Goal: Check status: Check status

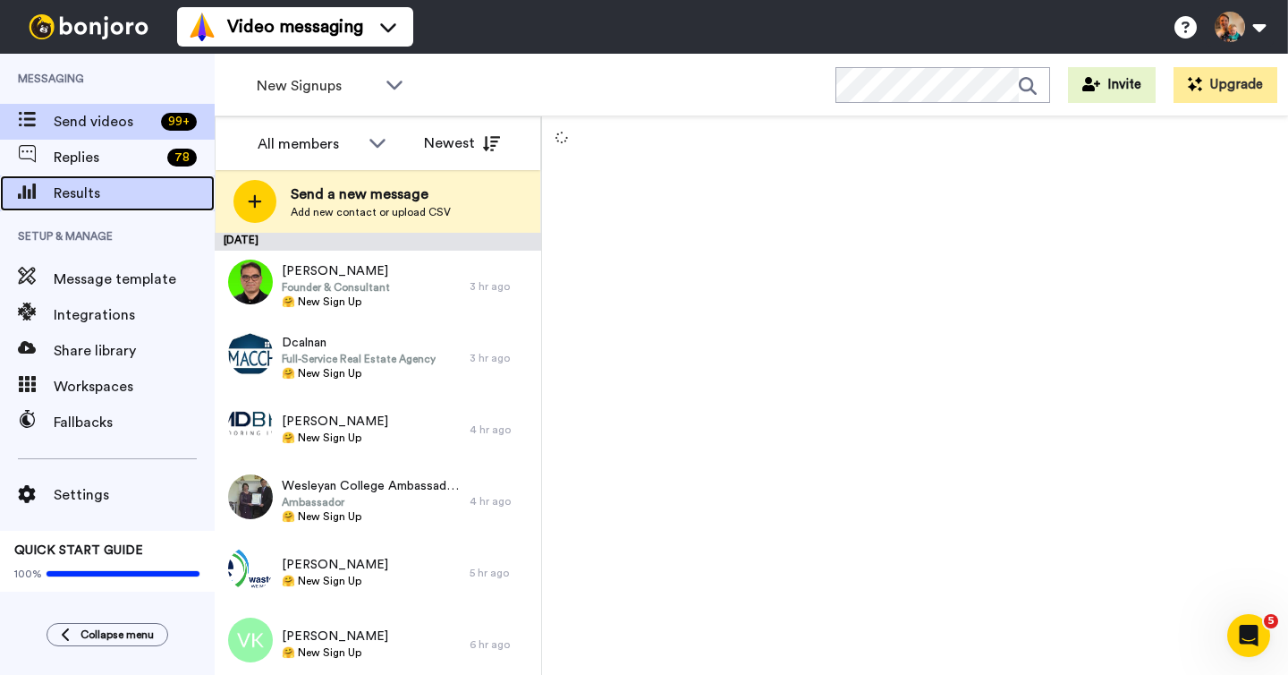
click at [114, 183] on span "Results" at bounding box center [134, 193] width 161 height 21
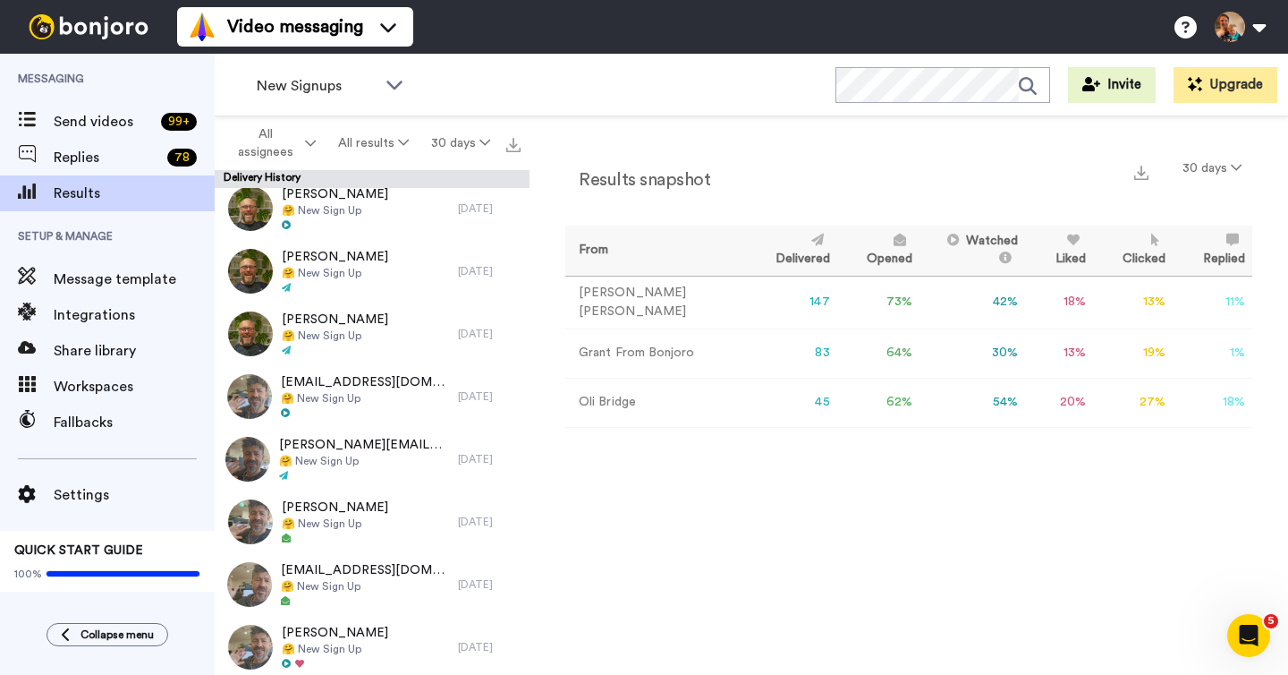
scroll to position [694, 0]
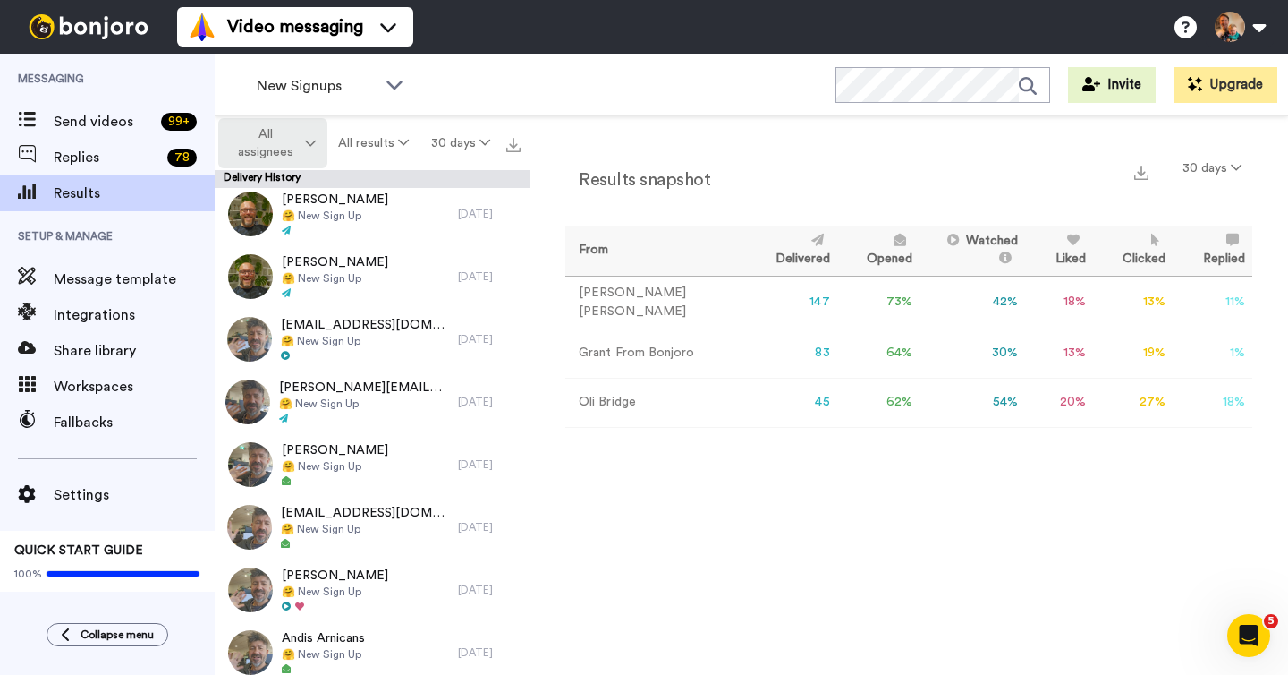
click at [285, 148] on span "All assignees" at bounding box center [265, 143] width 72 height 36
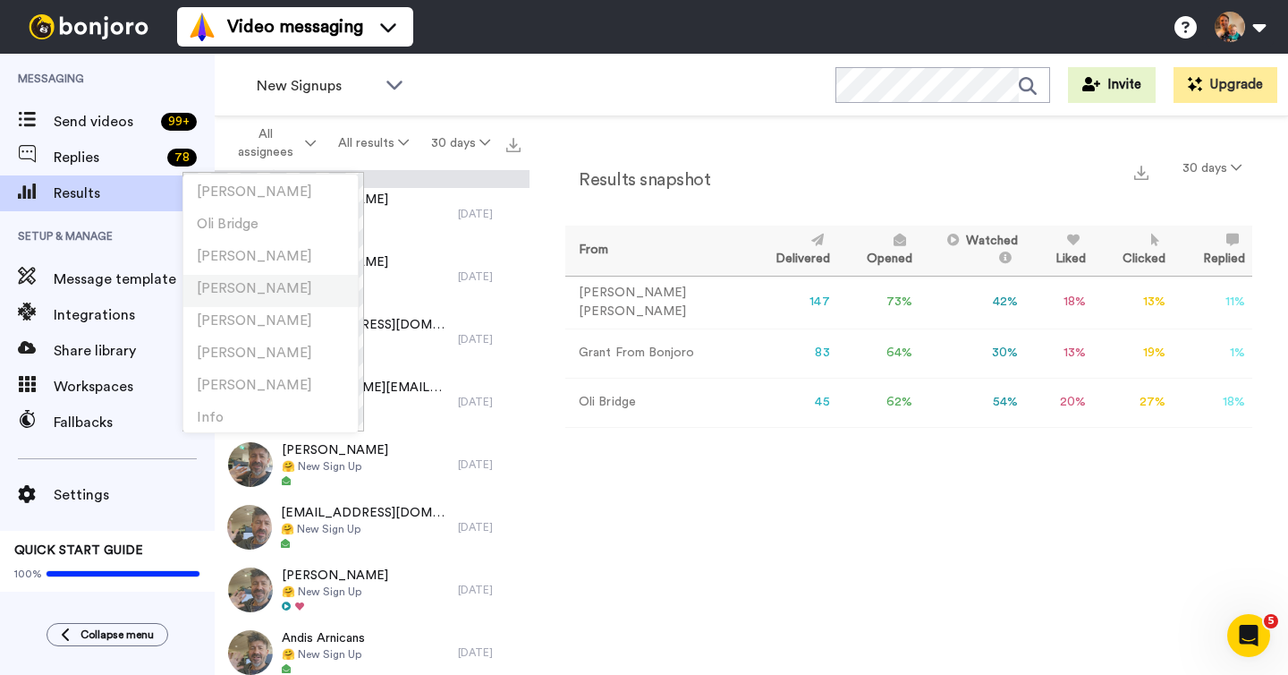
scroll to position [363, 0]
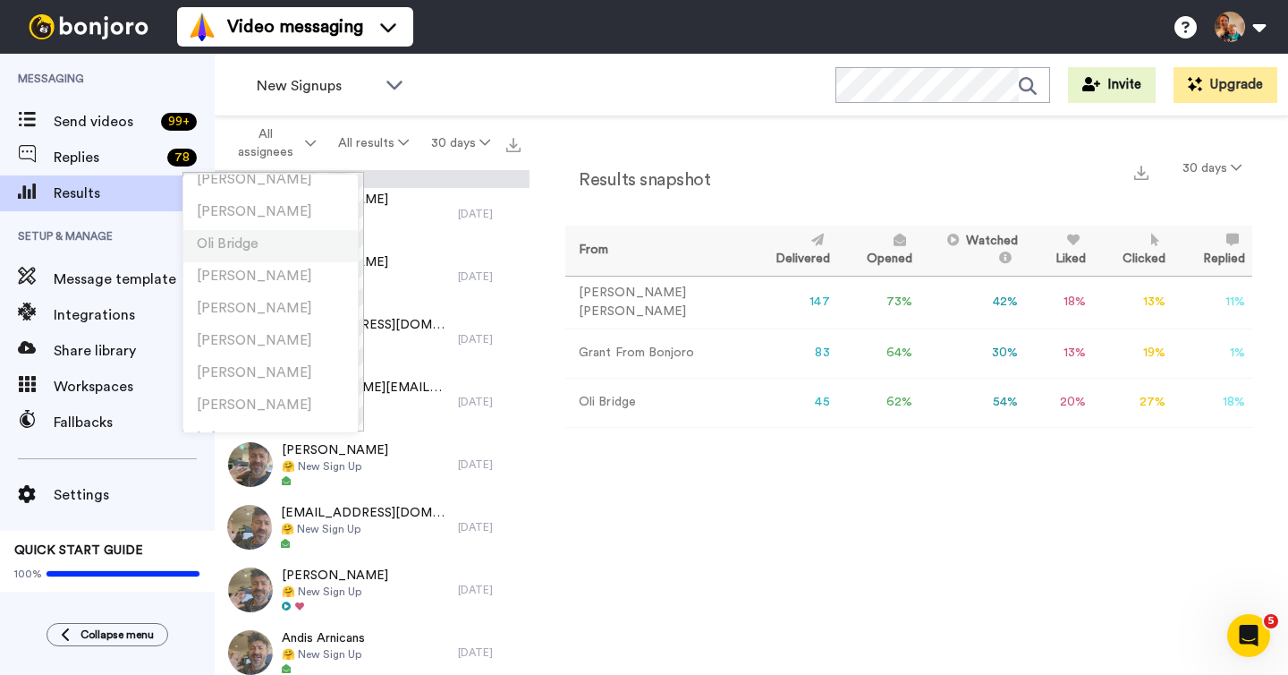
click at [269, 253] on li "Oli Bridge" at bounding box center [270, 246] width 174 height 32
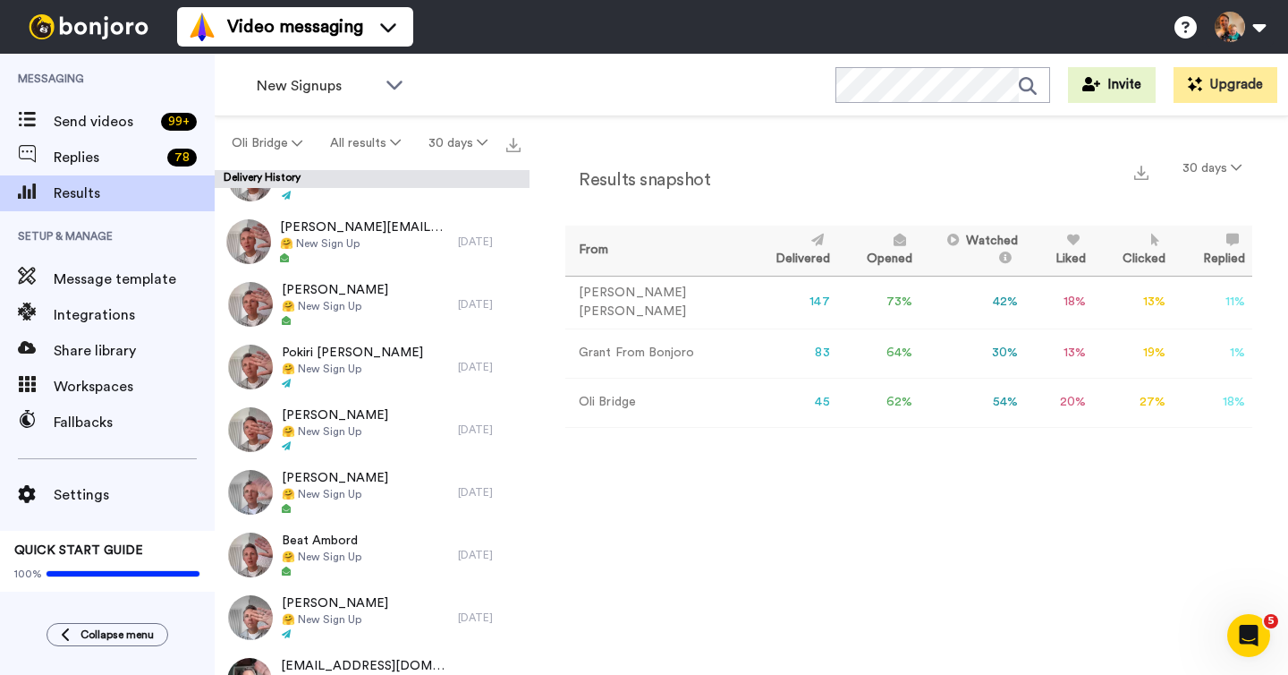
scroll to position [1695, 0]
